Goal: Task Accomplishment & Management: Manage account settings

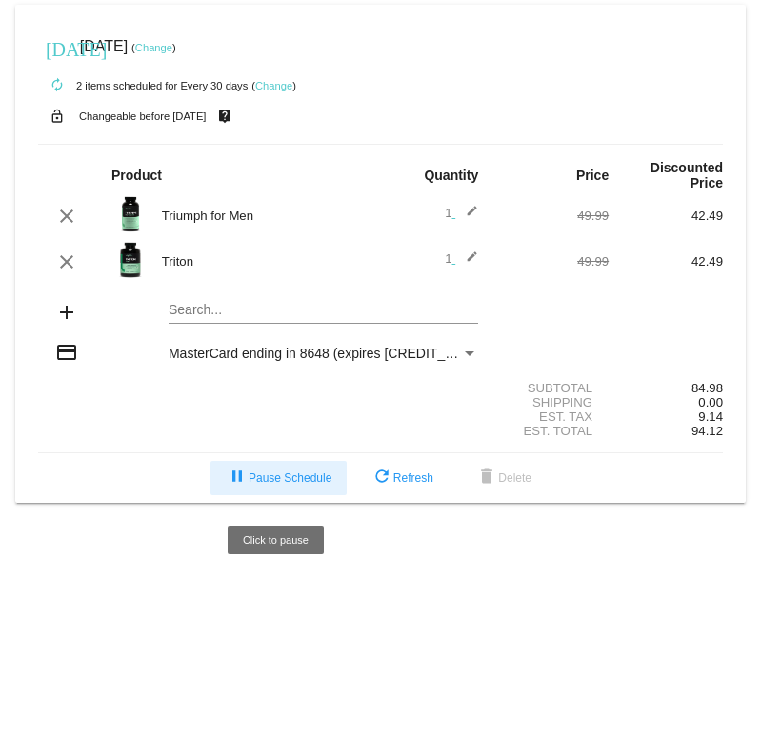
click at [311, 485] on span "pause Pause Schedule" at bounding box center [279, 478] width 106 height 13
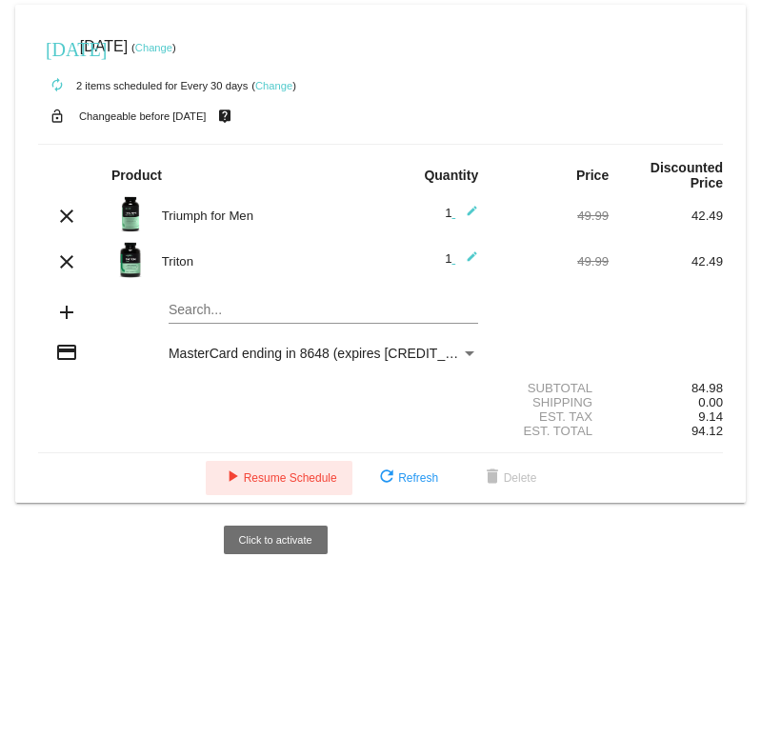
click at [260, 480] on span "play_arrow Resume Schedule" at bounding box center [279, 478] width 116 height 13
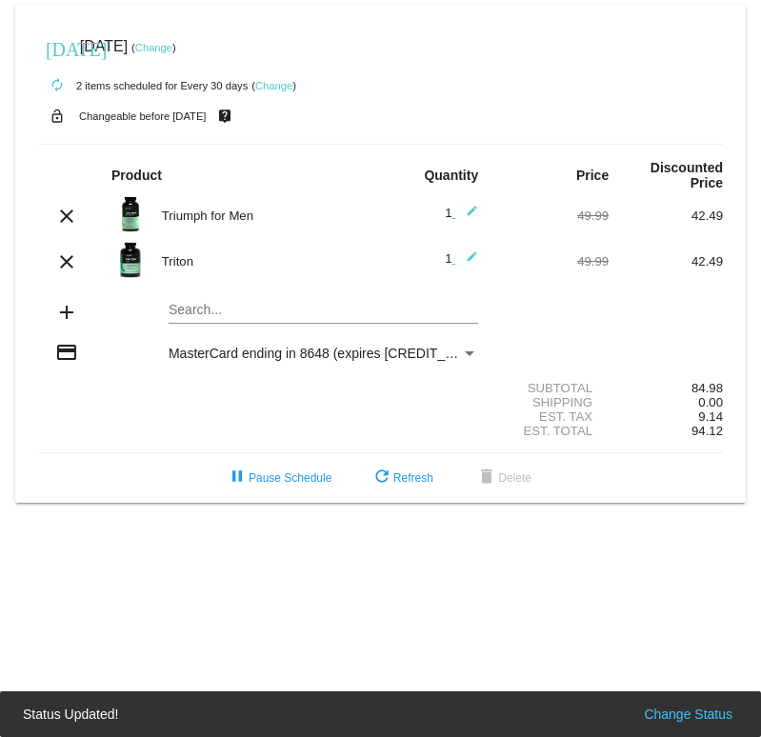
click at [172, 49] on link "Change" at bounding box center [153, 47] width 37 height 11
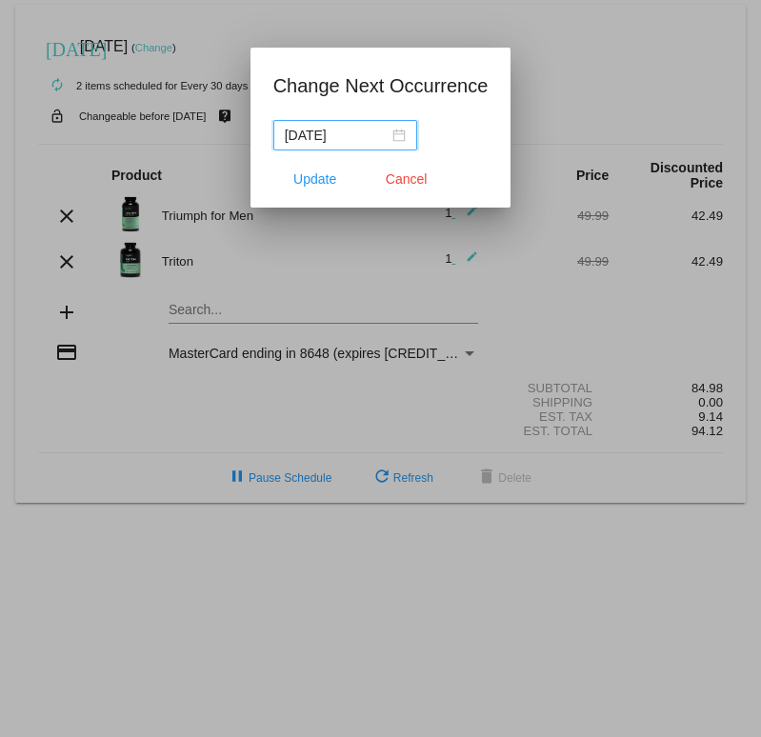
click at [290, 135] on input "[DATE]" at bounding box center [337, 135] width 104 height 21
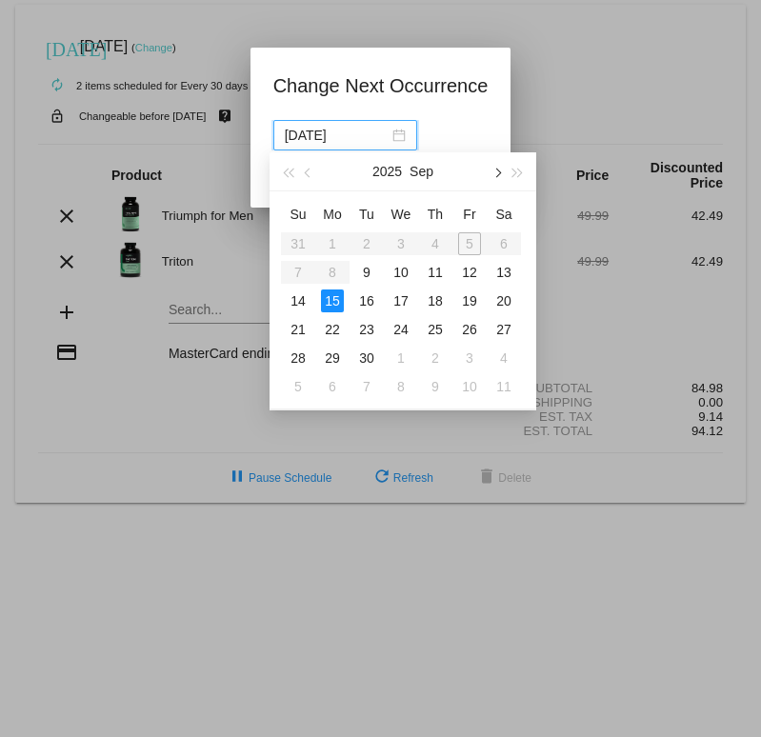
click at [502, 174] on button "button" at bounding box center [496, 171] width 21 height 38
click at [499, 171] on span "button" at bounding box center [497, 174] width 10 height 10
click at [292, 330] on div "16" at bounding box center [298, 329] width 23 height 23
type input "[DATE]"
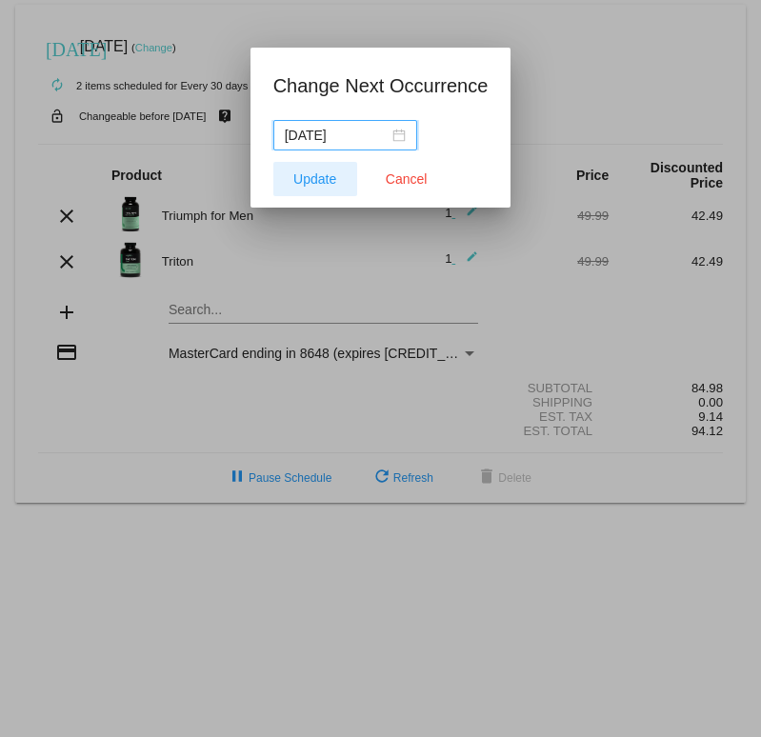
click at [320, 175] on span "Update" at bounding box center [314, 178] width 43 height 15
